Goal: Task Accomplishment & Management: Use online tool/utility

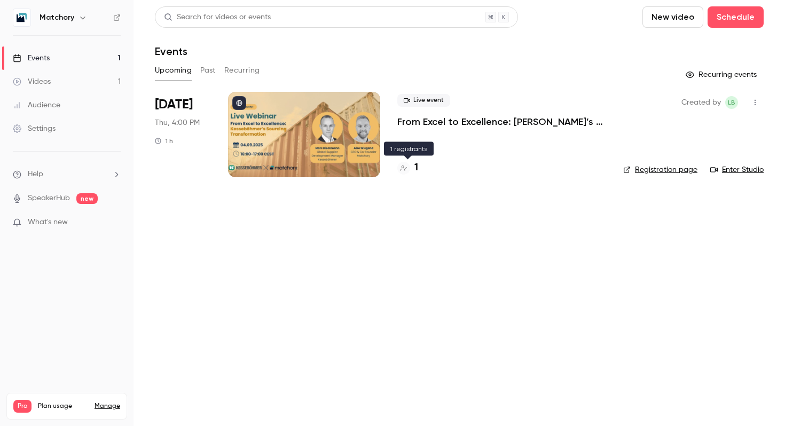
click at [401, 167] on icon at bounding box center [404, 168] width 6 height 6
click at [753, 105] on icon "button" at bounding box center [755, 102] width 9 height 7
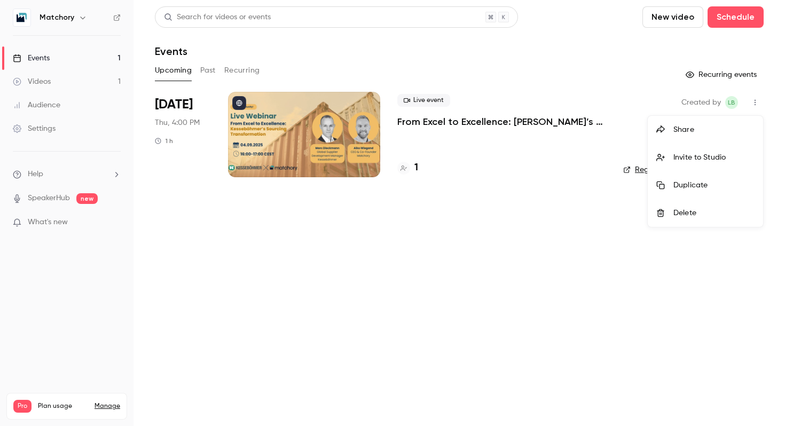
click at [605, 139] on div at bounding box center [392, 213] width 785 height 426
click at [354, 124] on div at bounding box center [304, 134] width 152 height 85
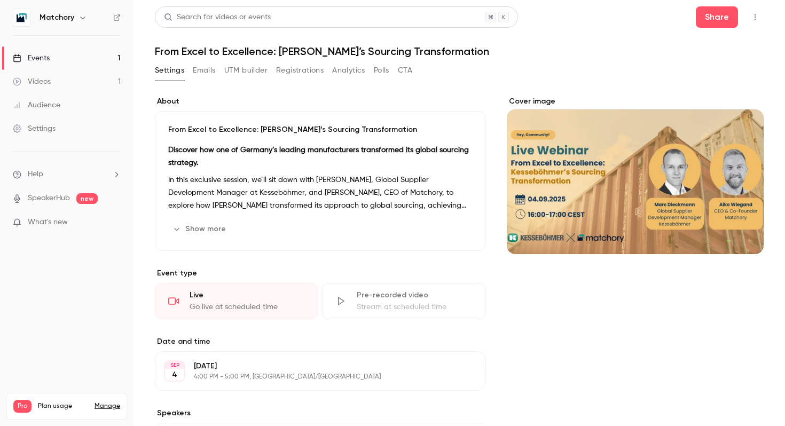
click at [253, 72] on button "UTM builder" at bounding box center [245, 70] width 43 height 17
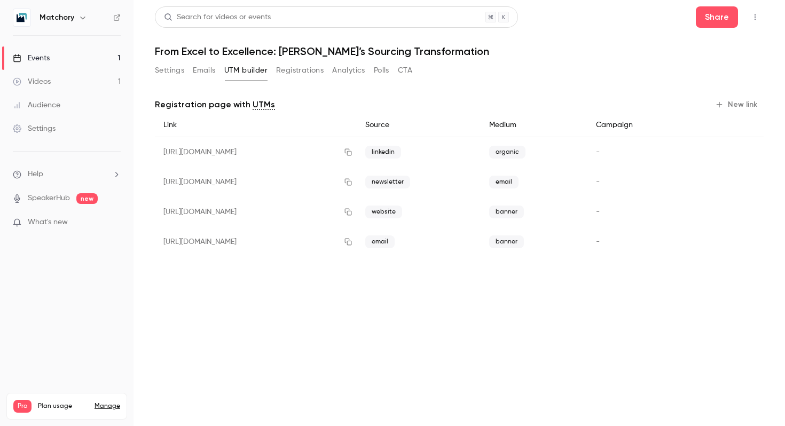
click at [735, 102] on button "New link" at bounding box center [737, 104] width 53 height 17
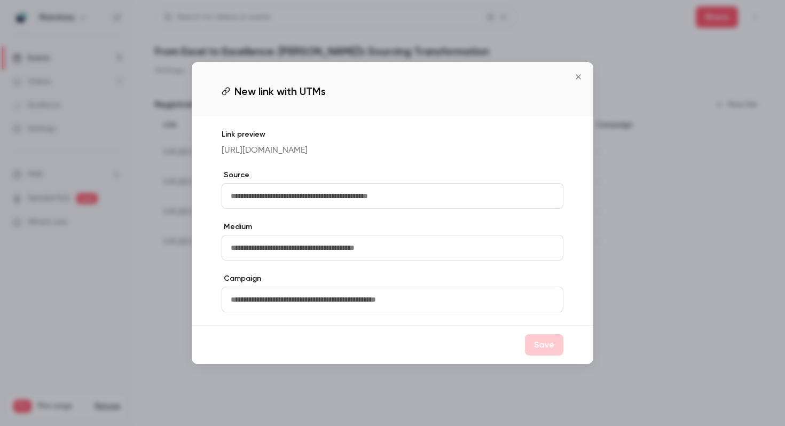
click at [333, 208] on input "text" at bounding box center [393, 196] width 342 height 26
type input "*******"
click at [296, 259] on input "text" at bounding box center [393, 248] width 342 height 26
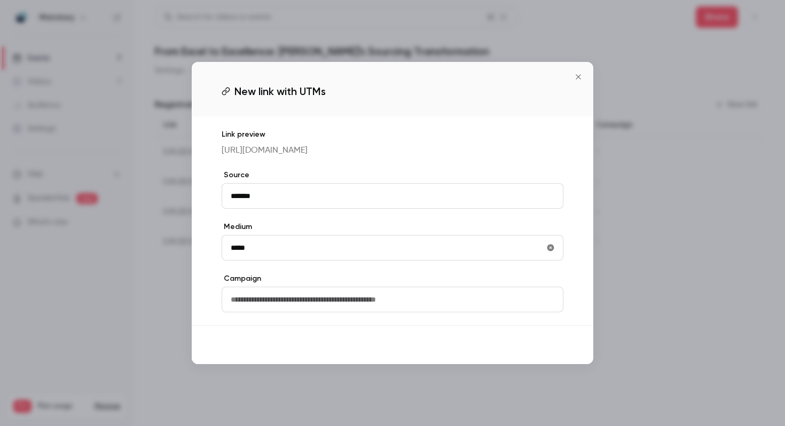
type input "*****"
click at [539, 347] on button "Save" at bounding box center [544, 344] width 38 height 21
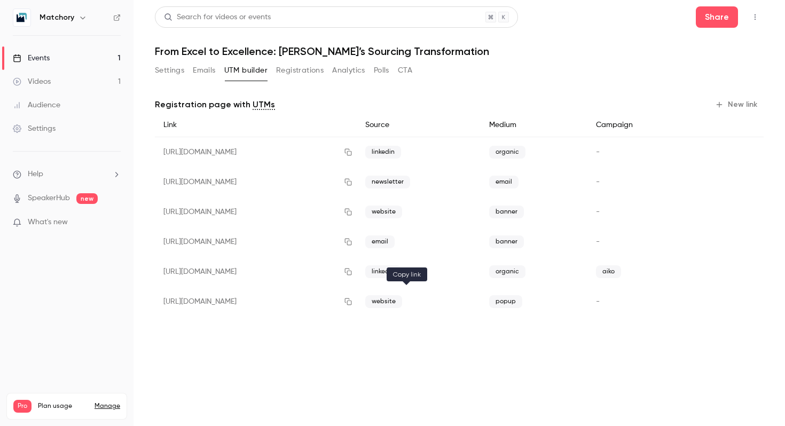
click at [352, 302] on icon "button" at bounding box center [348, 301] width 9 height 7
